Goal: Information Seeking & Learning: Learn about a topic

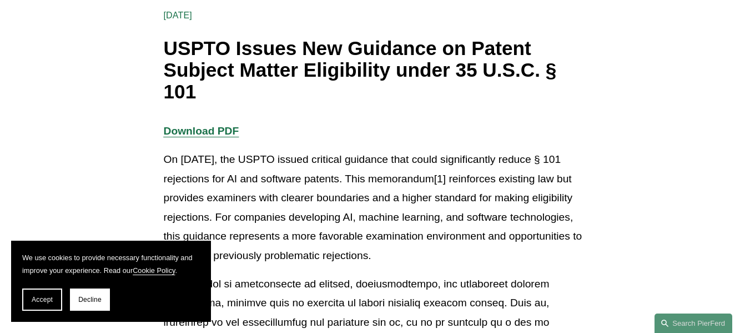
scroll to position [173, 0]
click at [47, 295] on span "Accept" at bounding box center [42, 299] width 21 height 8
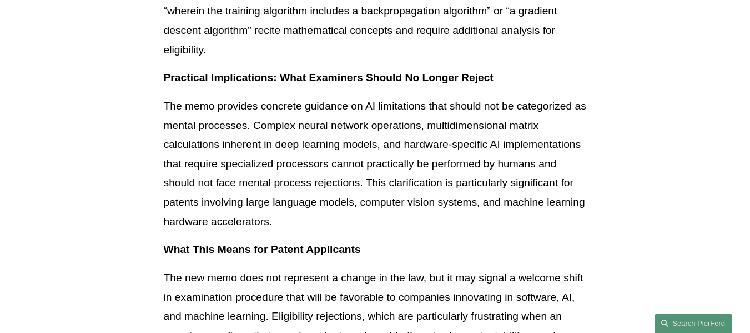
scroll to position [1558, 0]
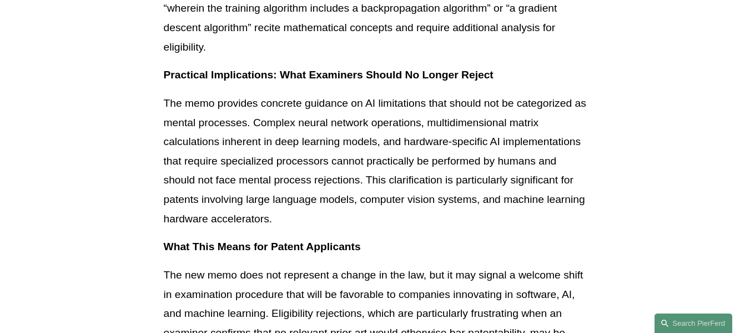
click at [258, 161] on p "The memo provides concrete guidance on AI limitations that should not be catego…" at bounding box center [375, 161] width 423 height 134
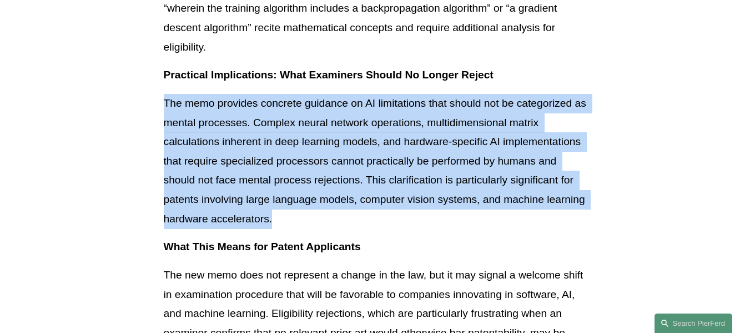
click at [258, 161] on p "The memo provides concrete guidance on AI limitations that should not be catego…" at bounding box center [375, 161] width 423 height 134
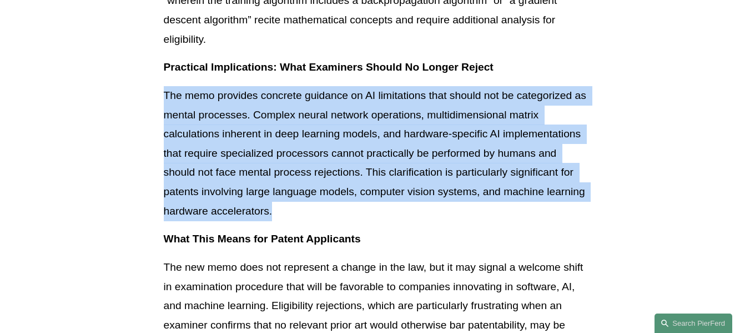
click at [258, 161] on p "The memo provides concrete guidance on AI limitations that should not be catego…" at bounding box center [375, 153] width 423 height 134
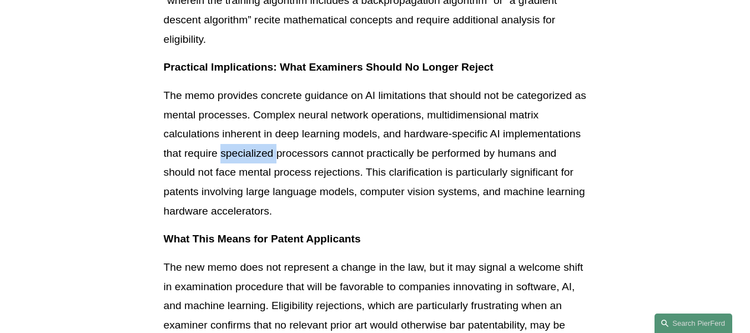
click at [258, 161] on p "The memo provides concrete guidance on AI limitations that should not be catego…" at bounding box center [375, 153] width 423 height 134
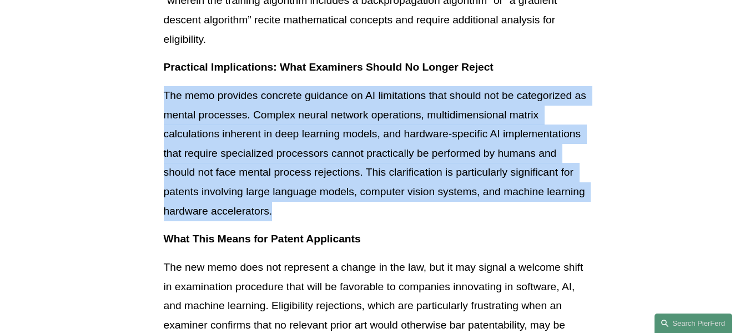
click at [258, 161] on p "The memo provides concrete guidance on AI limitations that should not be catego…" at bounding box center [375, 153] width 423 height 134
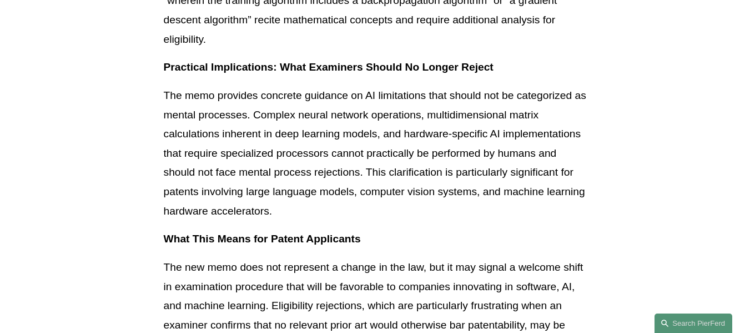
click at [258, 161] on p "The memo provides concrete guidance on AI limitations that should not be catego…" at bounding box center [375, 153] width 423 height 134
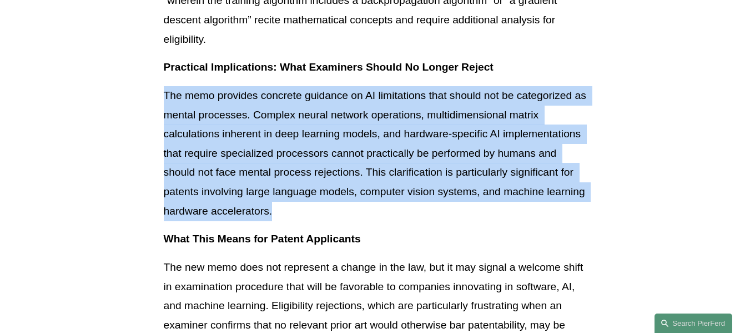
click at [258, 161] on p "The memo provides concrete guidance on AI limitations that should not be catego…" at bounding box center [375, 153] width 423 height 134
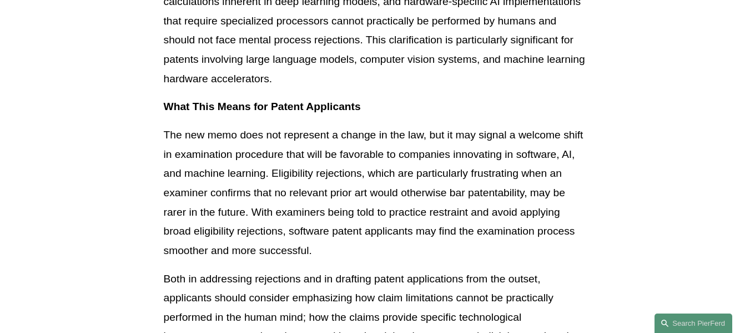
scroll to position [1698, 0]
click at [258, 161] on p "The new memo does not represent a change in the law, but it may signal a welcom…" at bounding box center [375, 192] width 423 height 134
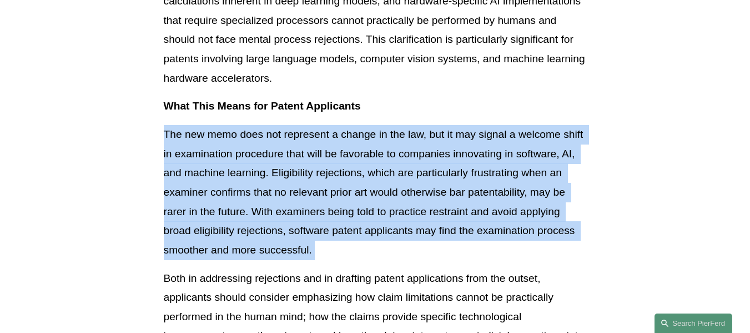
click at [258, 161] on p "The new memo does not represent a change in the law, but it may signal a welcom…" at bounding box center [375, 192] width 423 height 134
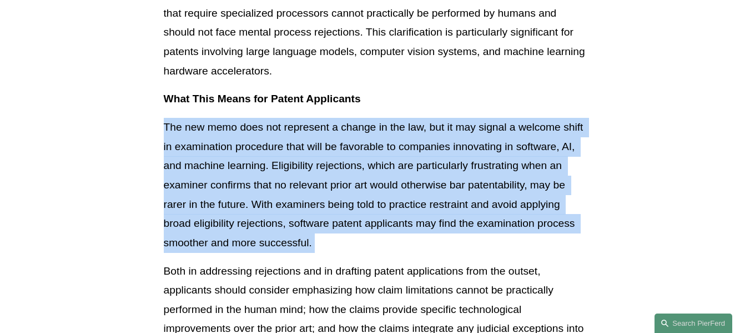
scroll to position [1709, 0]
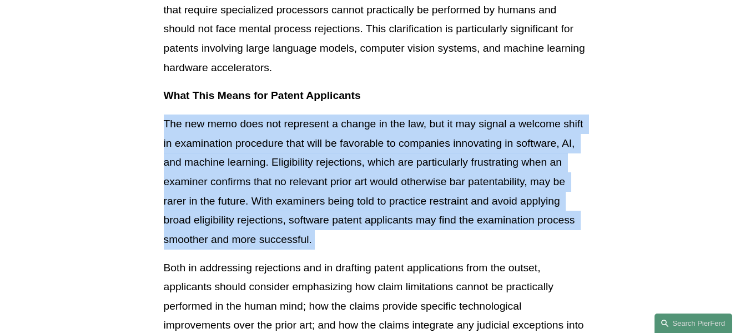
click at [258, 161] on p "The new memo does not represent a change in the law, but it may signal a welcom…" at bounding box center [375, 181] width 423 height 134
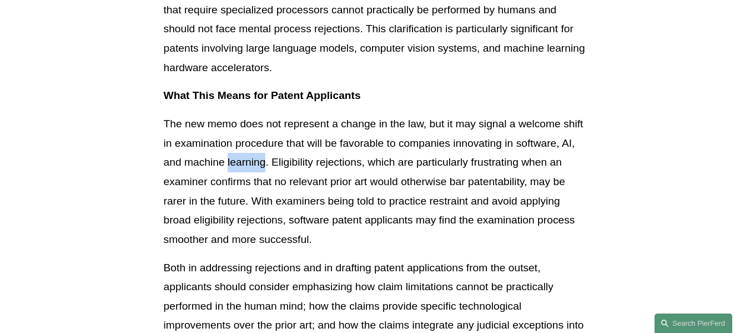
click at [258, 161] on p "The new memo does not represent a change in the law, but it may signal a welcom…" at bounding box center [375, 181] width 423 height 134
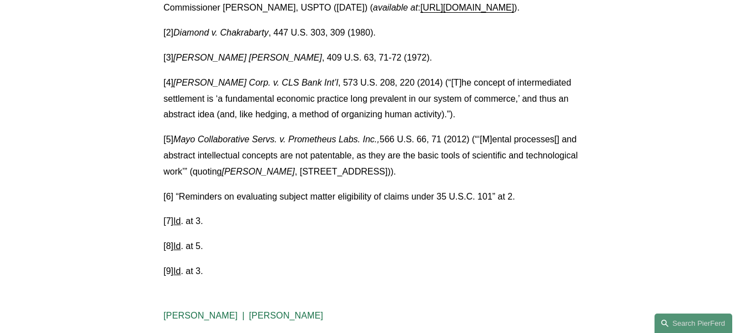
scroll to position [2692, 0]
click at [263, 173] on p "[5] Mayo Collaborative Servs. v. Prometheus Labs. Inc., 566 U.S. 66, 71 (2012) …" at bounding box center [375, 156] width 423 height 48
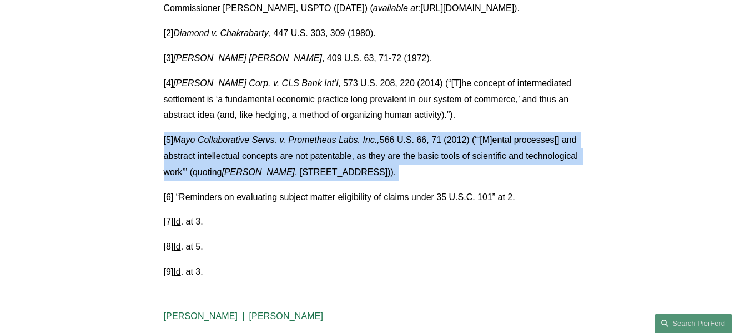
click at [263, 173] on p "[5] Mayo Collaborative Servs. v. Prometheus Labs. Inc., 566 U.S. 66, 71 (2012) …" at bounding box center [375, 156] width 423 height 48
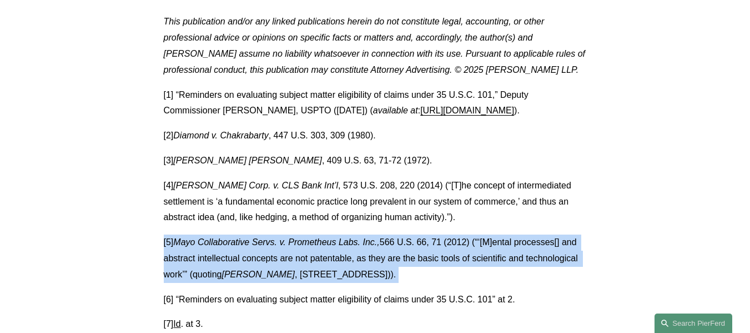
scroll to position [2588, 0]
